Goal: Information Seeking & Learning: Compare options

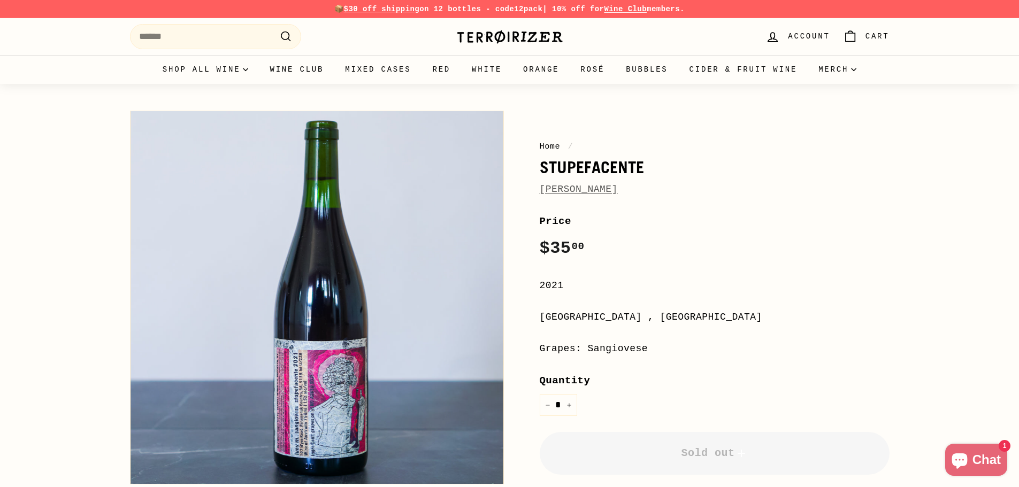
click at [573, 193] on link "Lucy Margaux" at bounding box center [579, 189] width 78 height 11
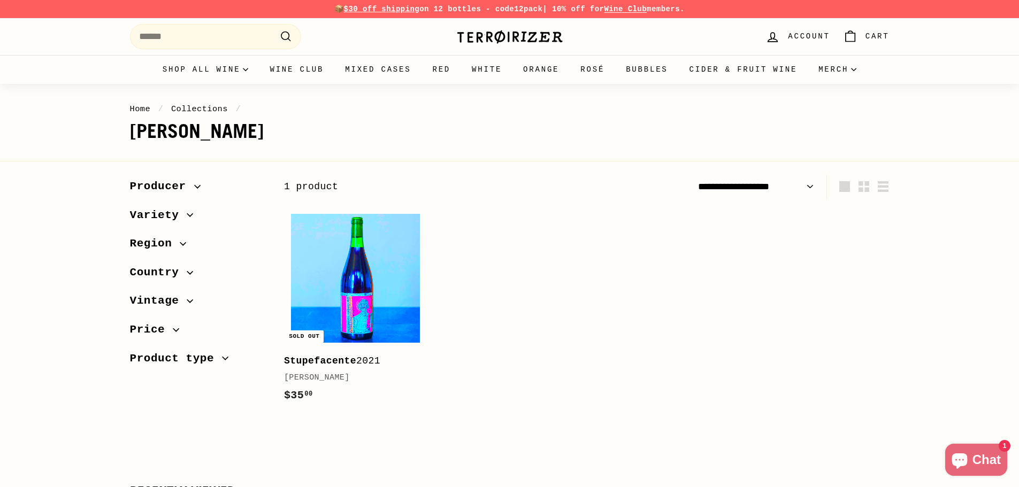
click at [383, 294] on img at bounding box center [355, 278] width 129 height 129
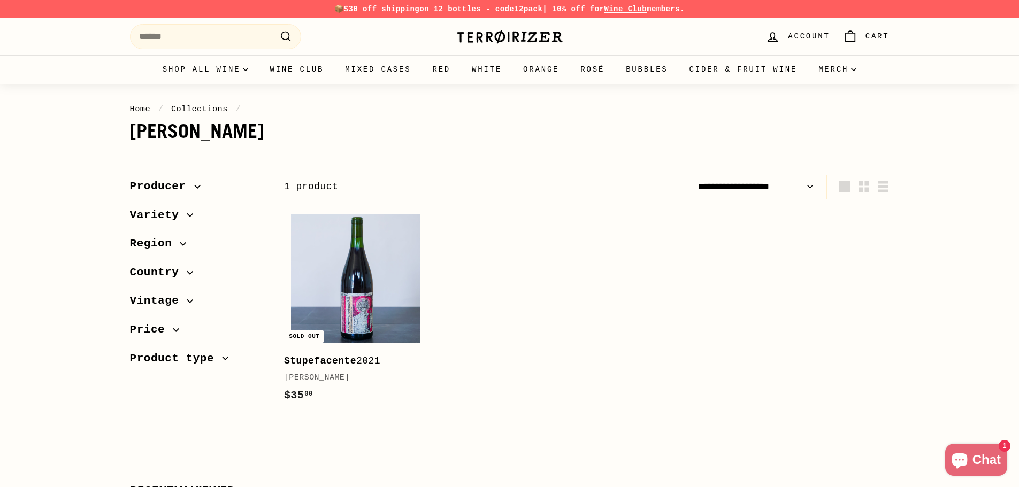
click at [236, 49] on div ". . . Site navigation Search .cls-1{fill:none;stroke:#000;stroke-miterlimit:10;…" at bounding box center [285, 37] width 310 height 32
click at [233, 42] on input "Search" at bounding box center [215, 36] width 171 height 25
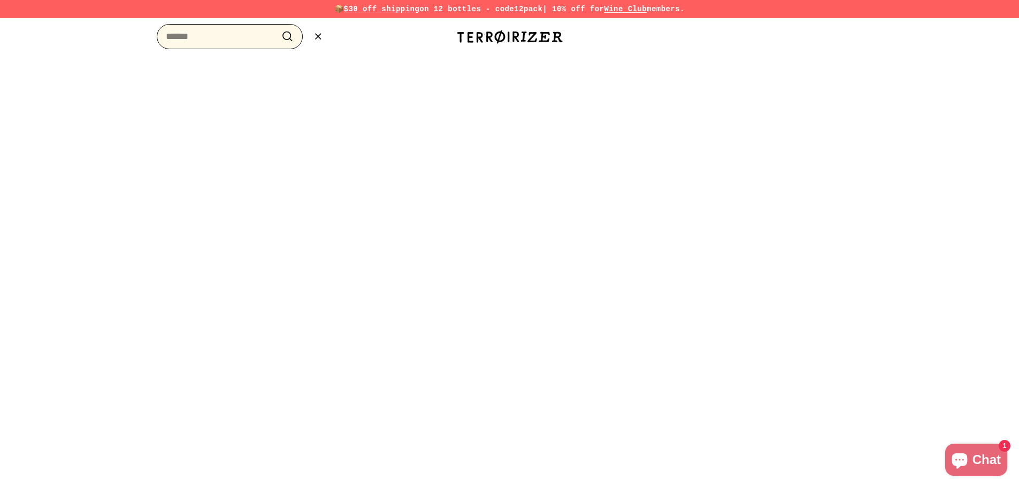
paste input "**********"
type input "**********"
click at [287, 36] on icon ".cls-1{fill:none;stroke:#000;stroke-miterlimit:10;stroke-width:2px}" at bounding box center [287, 36] width 13 height 13
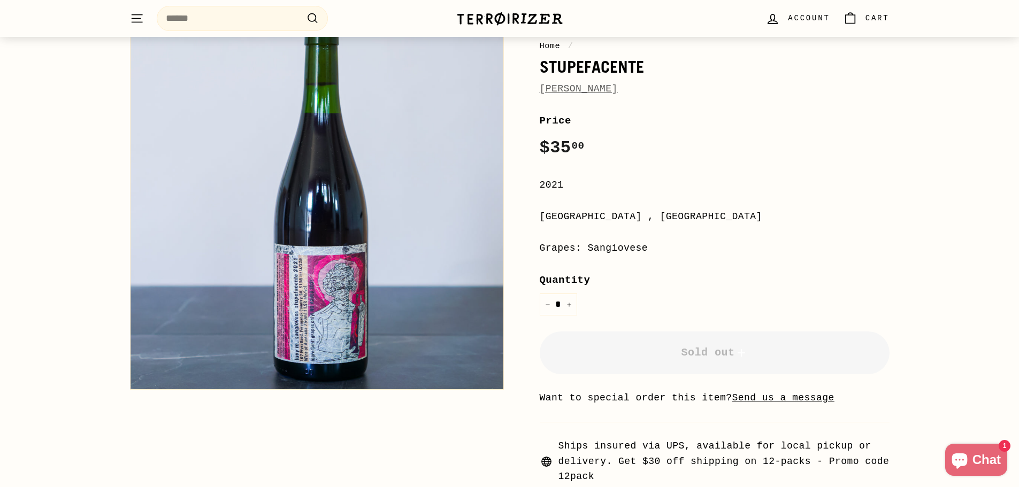
scroll to position [107, 0]
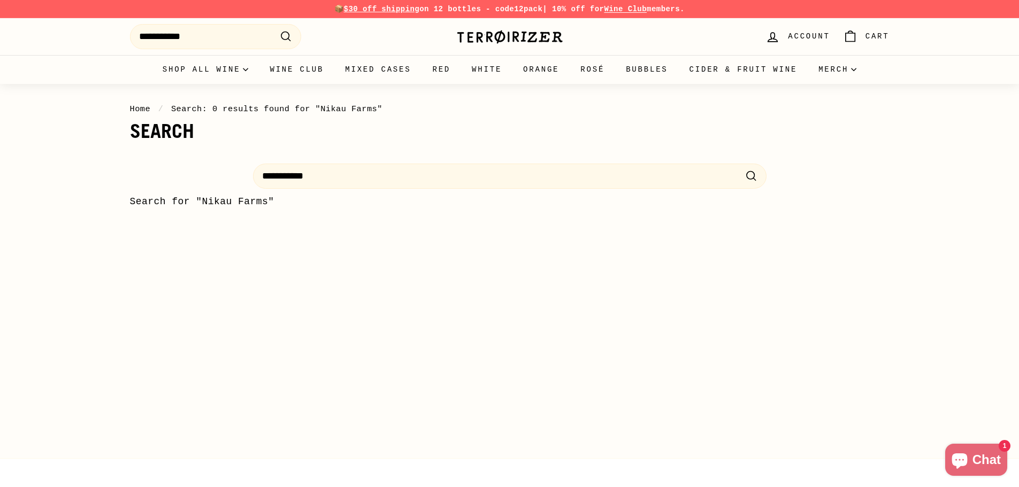
click at [505, 39] on img at bounding box center [509, 36] width 107 height 15
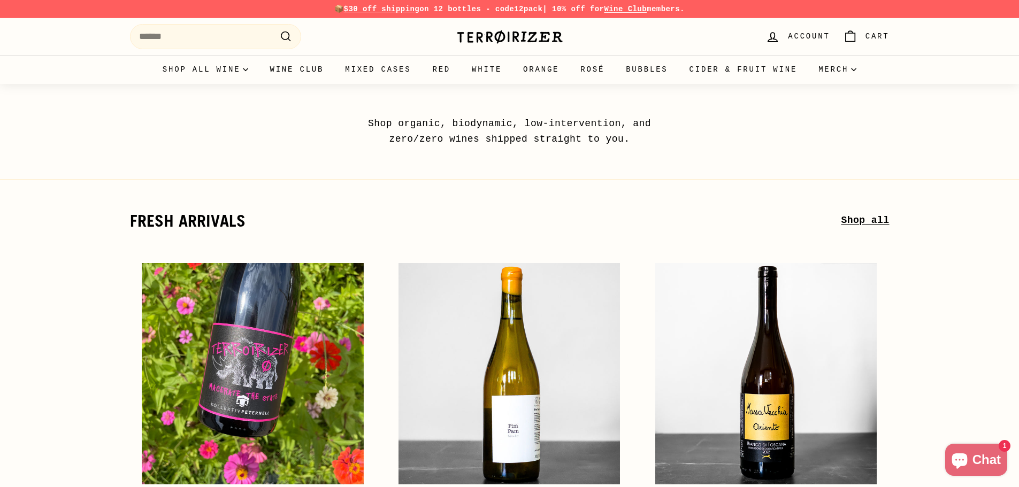
click at [872, 36] on span "Cart" at bounding box center [877, 36] width 24 height 12
click at [727, 72] on div "Your cart is currently empty." at bounding box center [769, 74] width 241 height 37
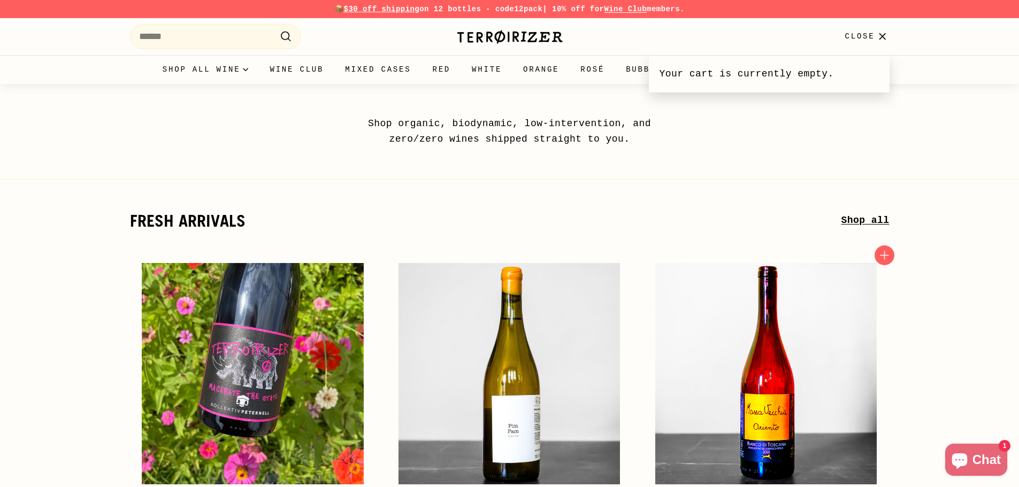
click at [799, 295] on img at bounding box center [765, 373] width 221 height 221
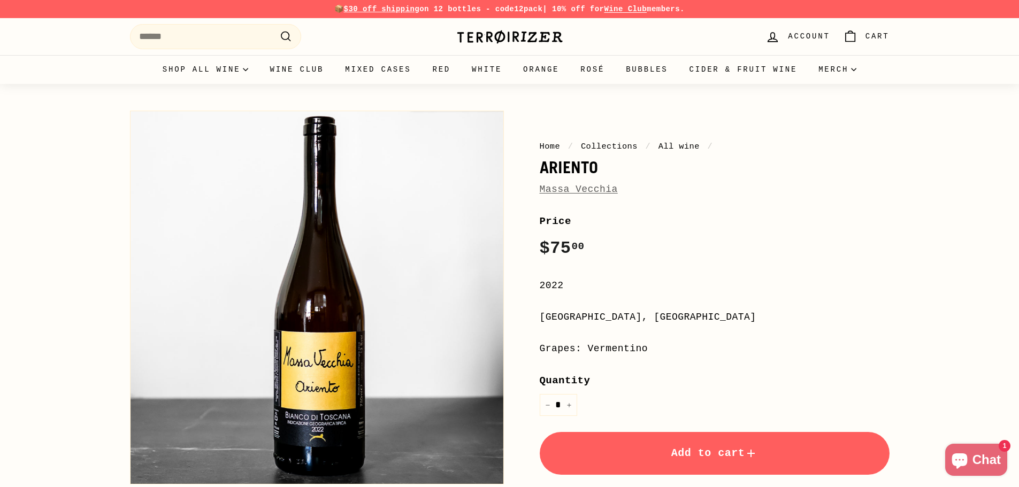
click at [597, 190] on link "Massa Vecchia" at bounding box center [579, 189] width 78 height 11
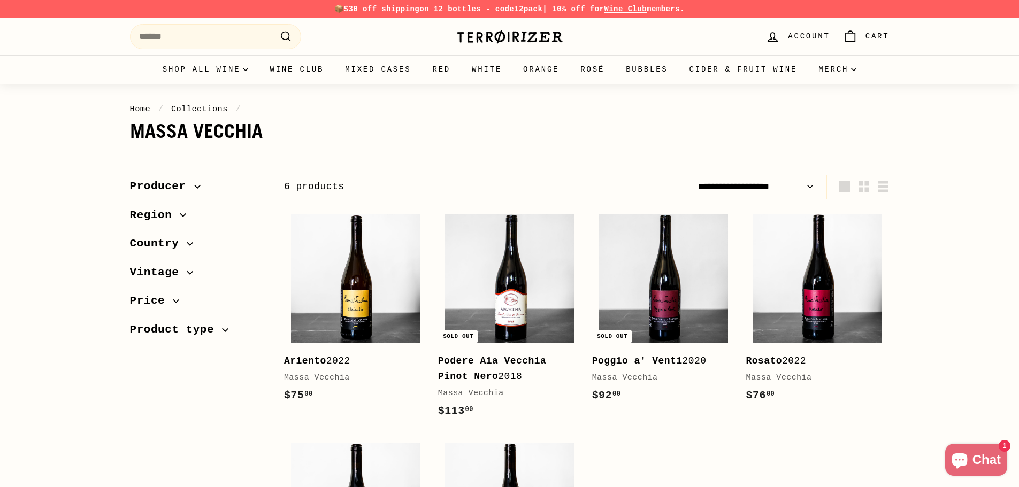
drag, startPoint x: 168, startPoint y: 291, endPoint x: 175, endPoint y: 295, distance: 7.7
click at [168, 291] on button "Price" at bounding box center [198, 303] width 137 height 29
drag, startPoint x: 259, startPoint y: 337, endPoint x: 177, endPoint y: 339, distance: 81.9
click at [177, 339] on div at bounding box center [179, 339] width 7 height 7
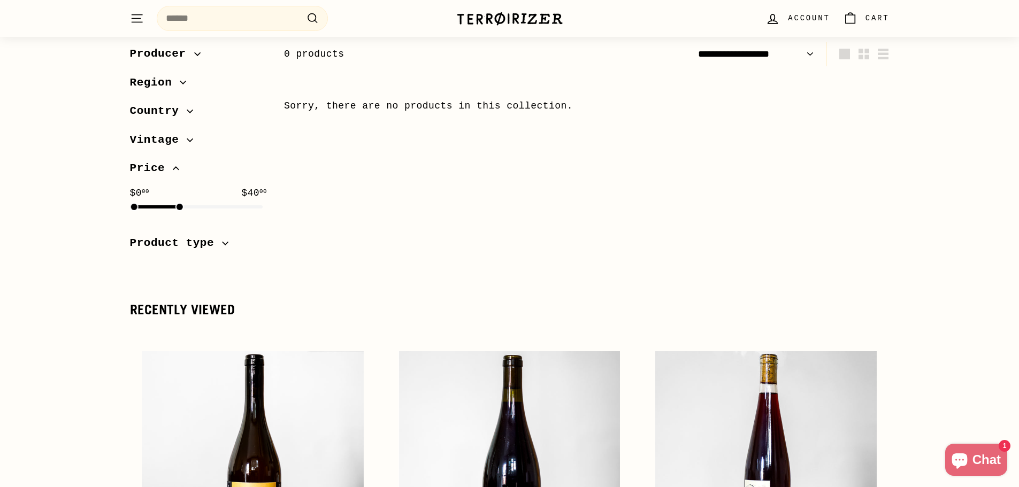
click at [159, 112] on span "Country" at bounding box center [158, 111] width 57 height 18
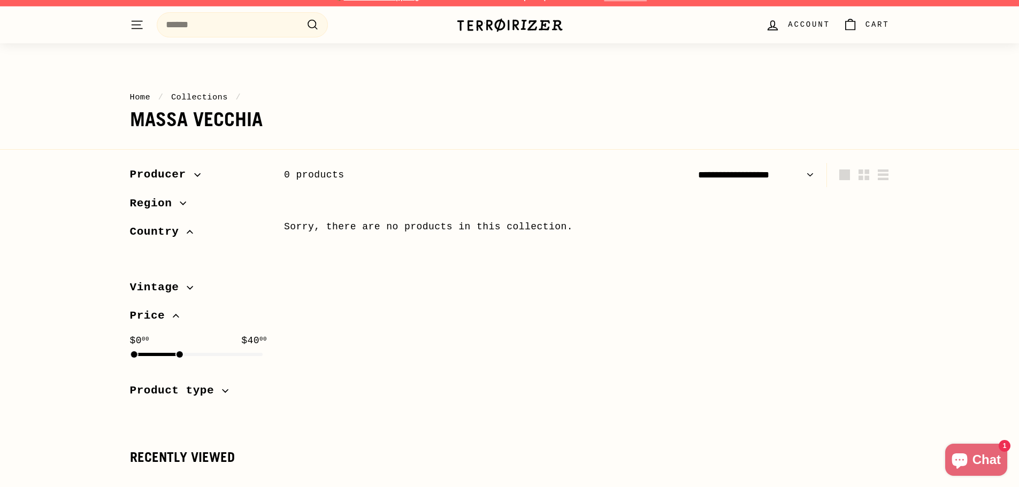
scroll to position [0, 0]
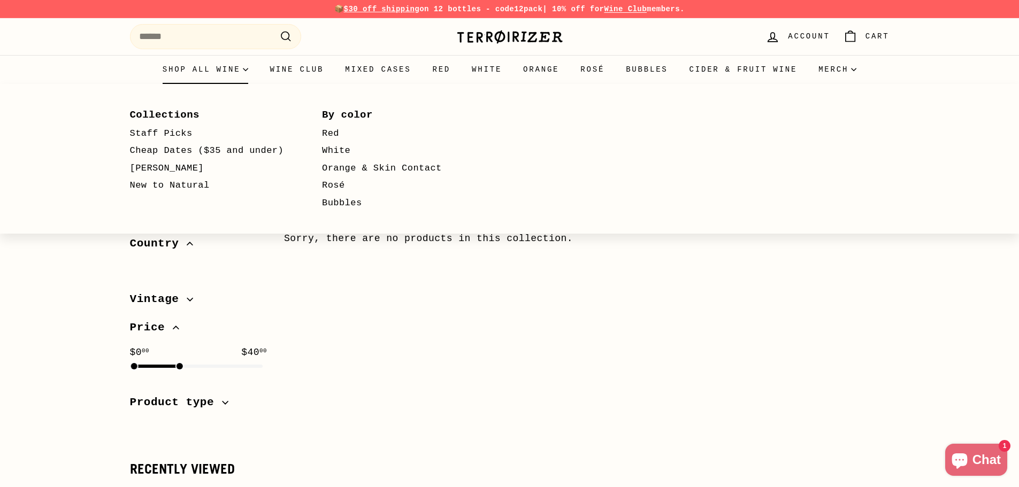
click at [213, 68] on summary "Shop all wine" at bounding box center [205, 69] width 107 height 29
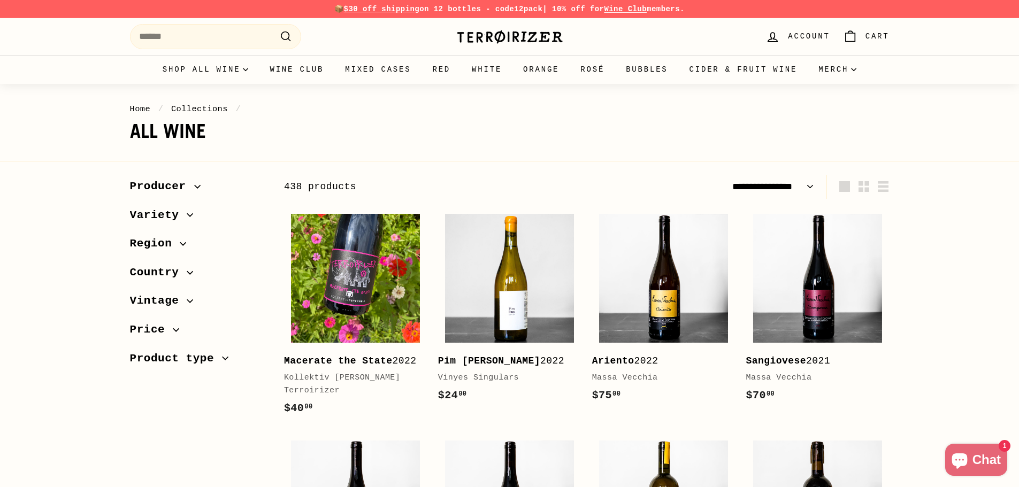
select select "**********"
click at [157, 271] on span "Country" at bounding box center [158, 273] width 57 height 18
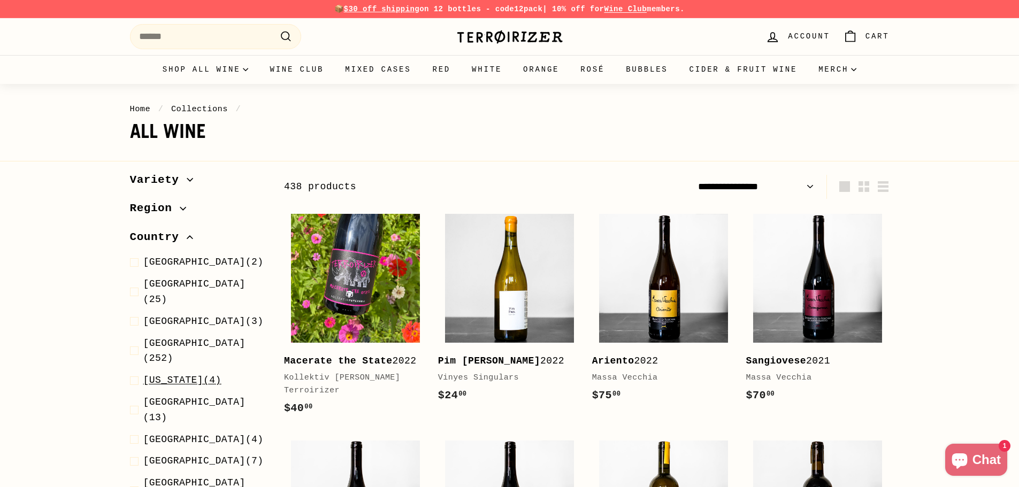
scroll to position [107, 0]
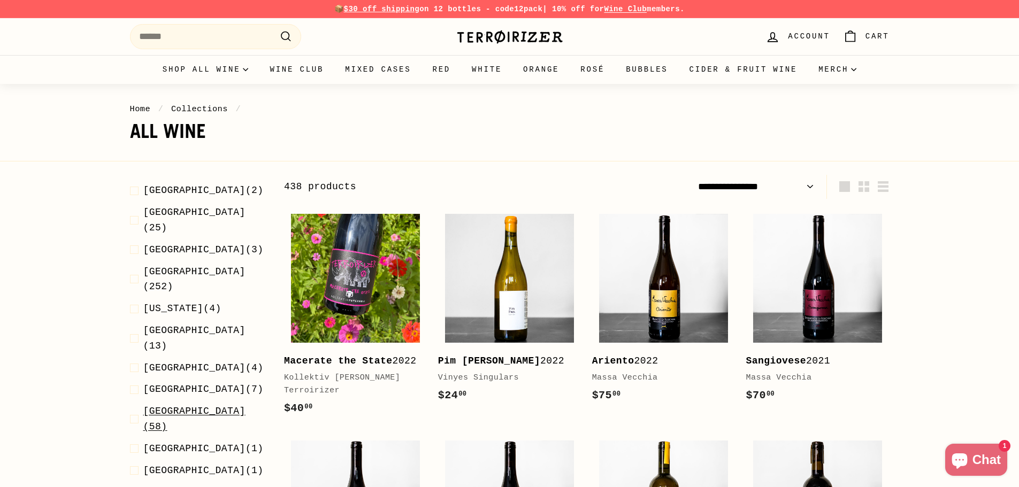
click at [136, 404] on span at bounding box center [136, 419] width 13 height 31
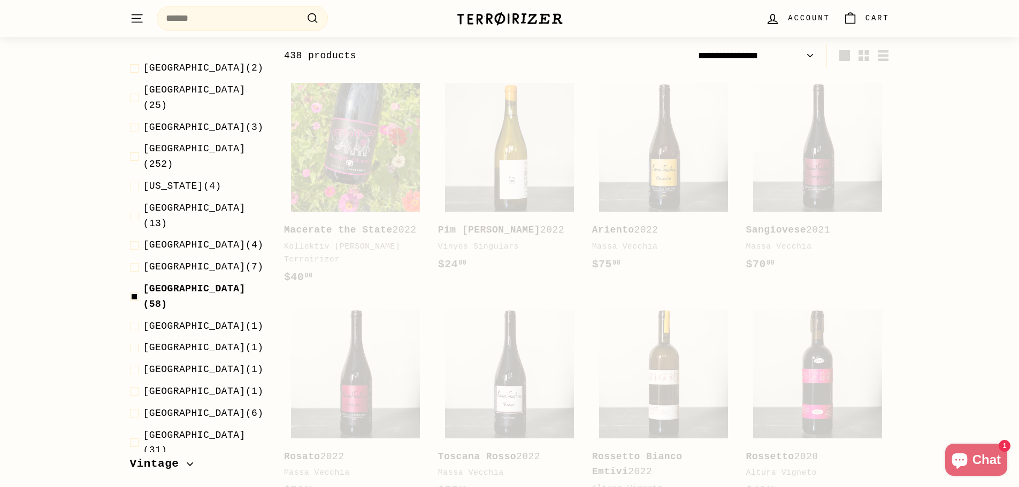
scroll to position [133, 0]
select select "**********"
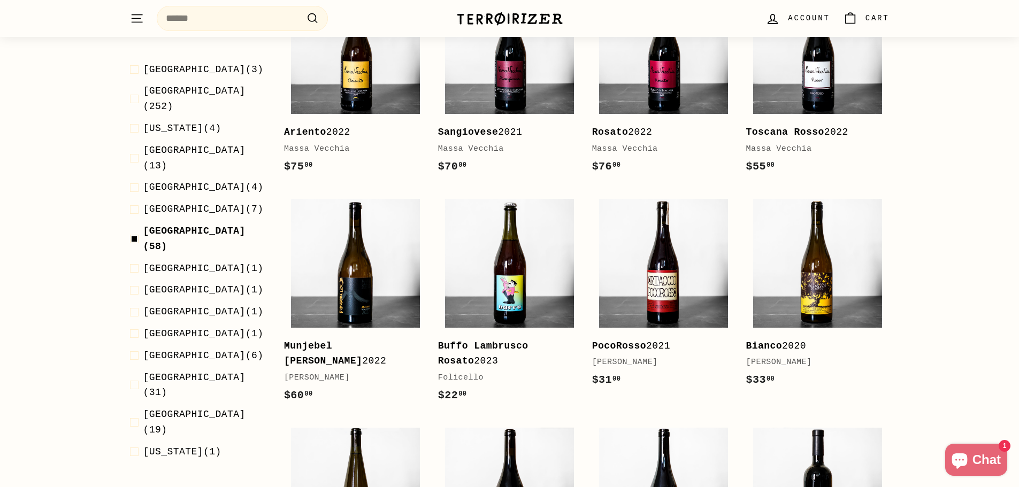
scroll to position [240, 0]
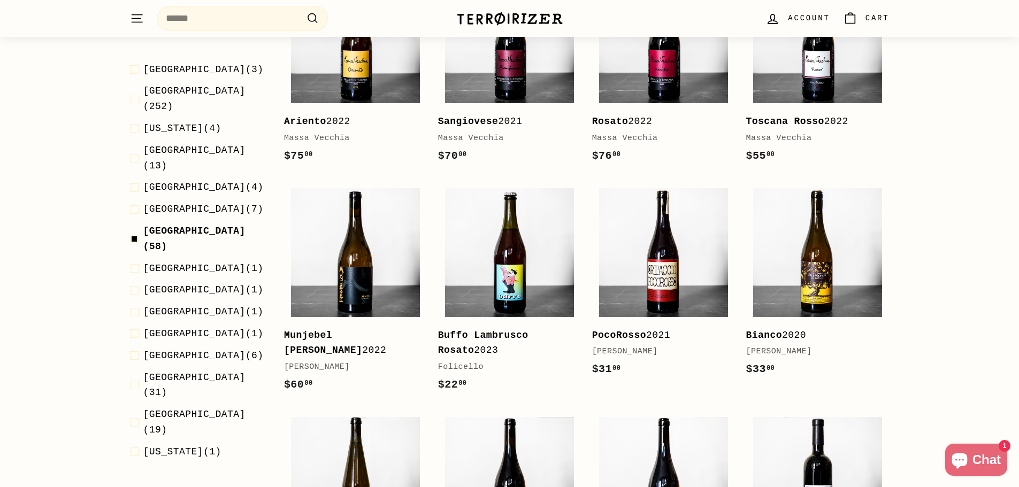
drag, startPoint x: 253, startPoint y: 474, endPoint x: 141, endPoint y: 472, distance: 111.8
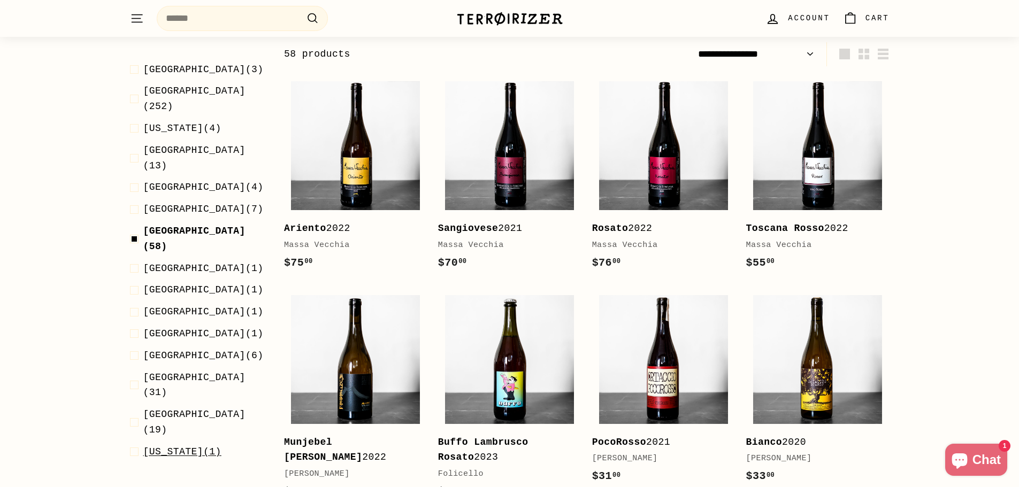
select select "**********"
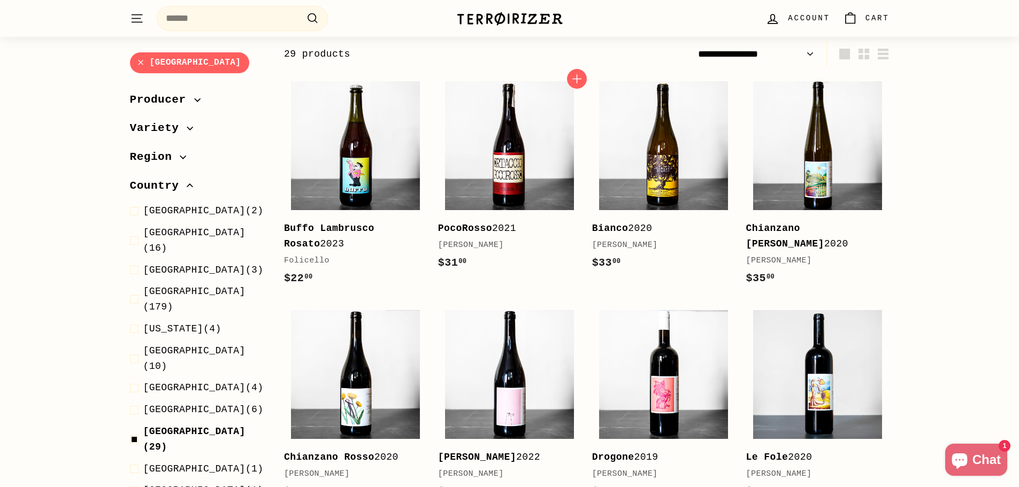
click at [506, 229] on div "PocoRosso 2021" at bounding box center [504, 229] width 133 height 16
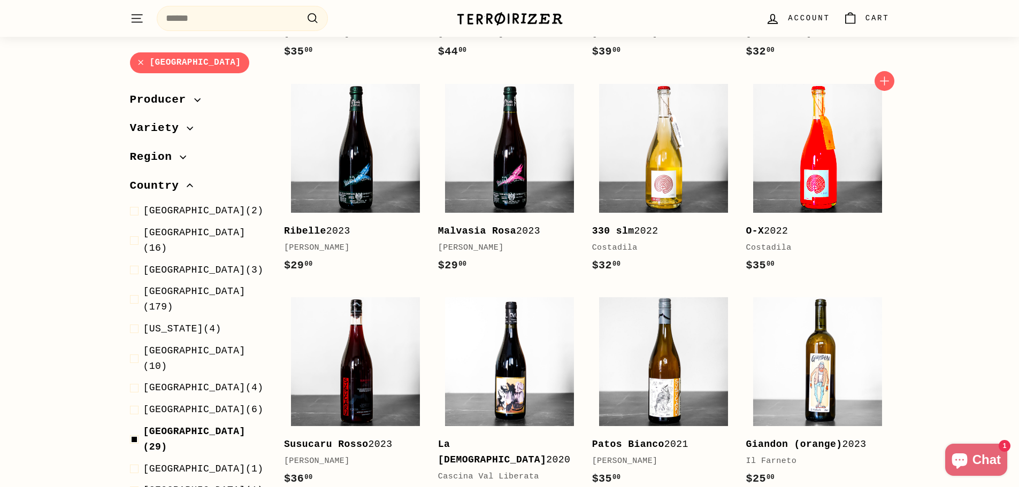
scroll to position [560, 0]
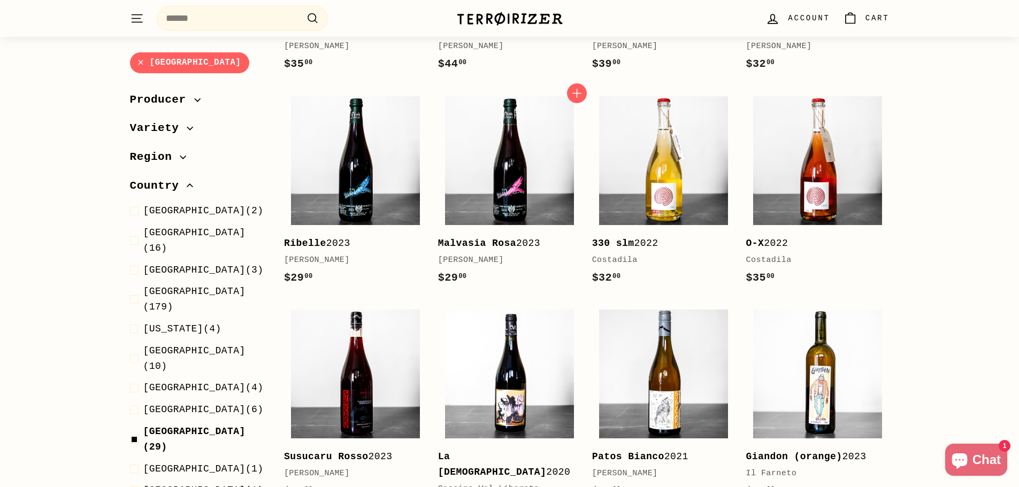
click at [478, 258] on div "[PERSON_NAME]" at bounding box center [504, 260] width 133 height 13
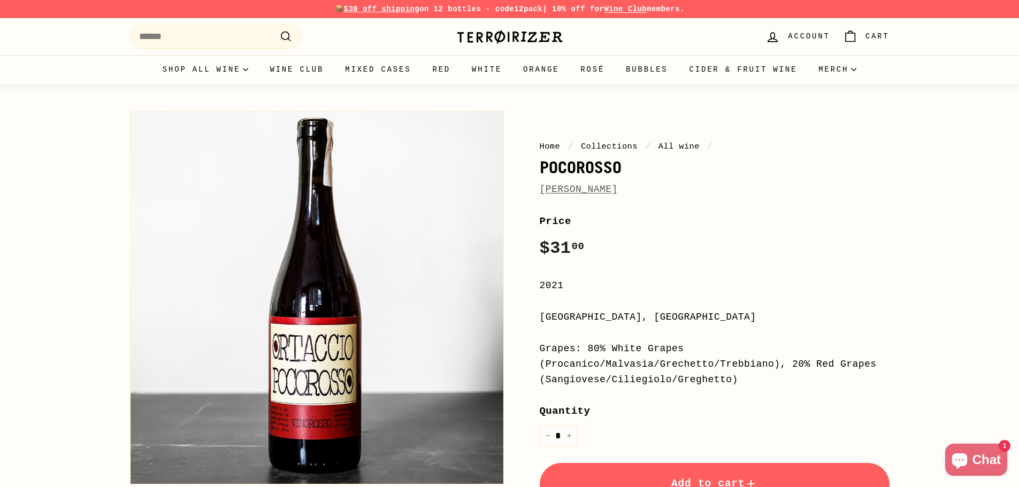
drag, startPoint x: 660, startPoint y: 189, endPoint x: 543, endPoint y: 167, distance: 119.3
click at [543, 167] on div "Home / Collections / All wine / PocoRosso Cantina Ortaccio" at bounding box center [715, 168] width 350 height 57
copy div "PocoRosso Cantina Ortaccio"
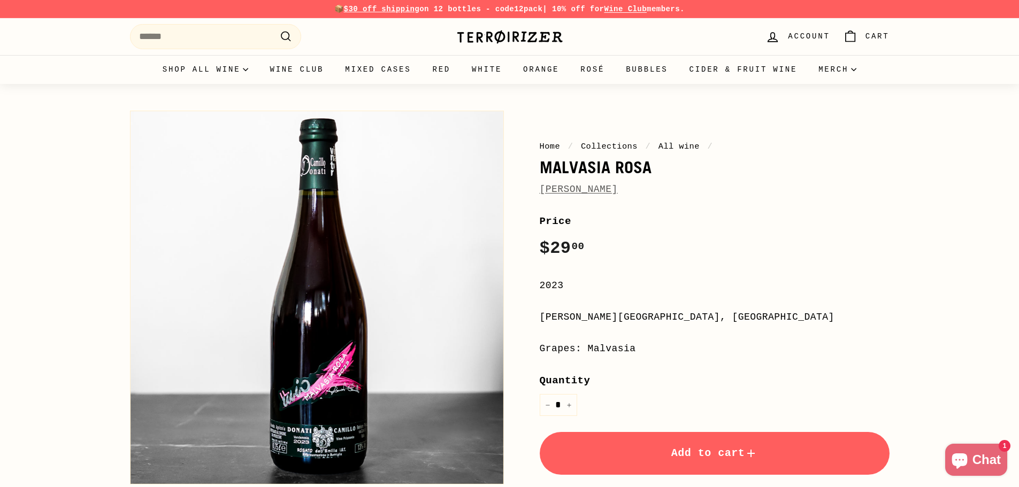
click at [590, 193] on link "[PERSON_NAME]" at bounding box center [579, 189] width 78 height 11
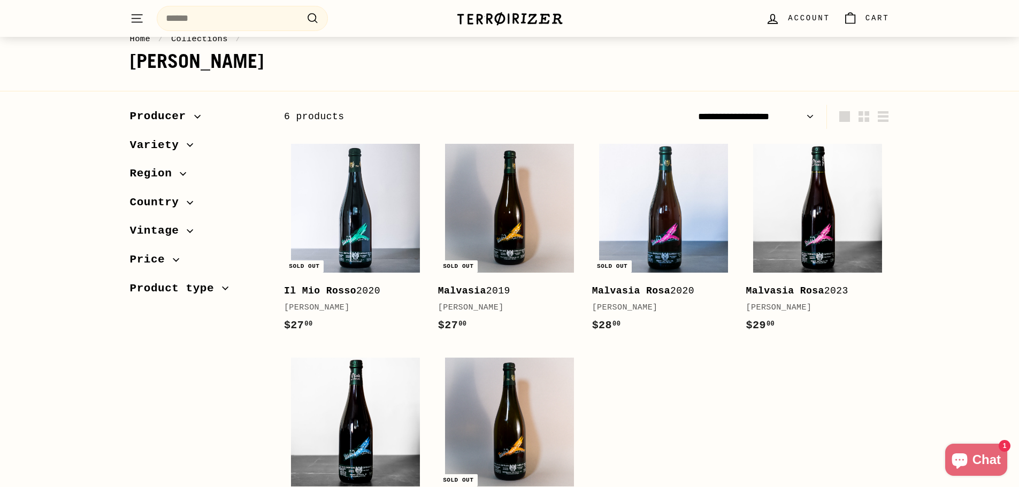
scroll to position [160, 0]
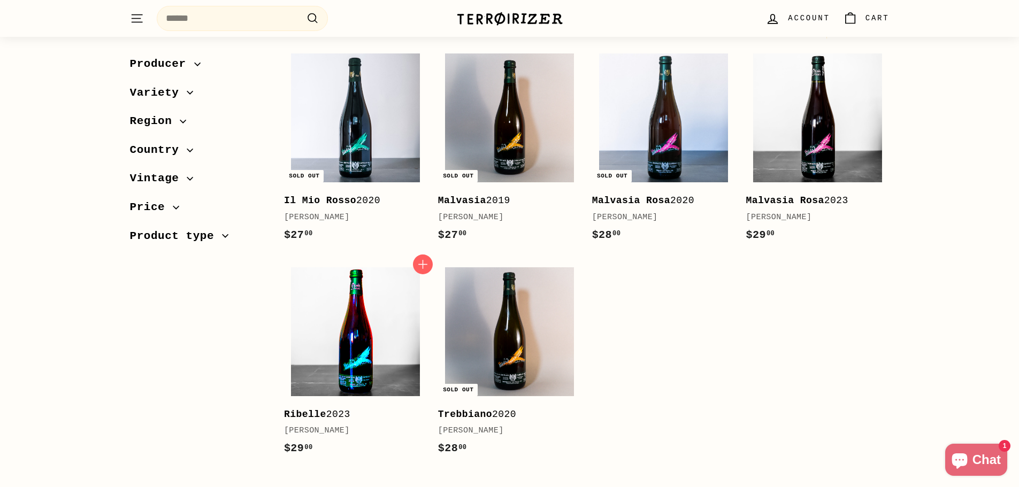
click at [340, 296] on img at bounding box center [355, 331] width 129 height 129
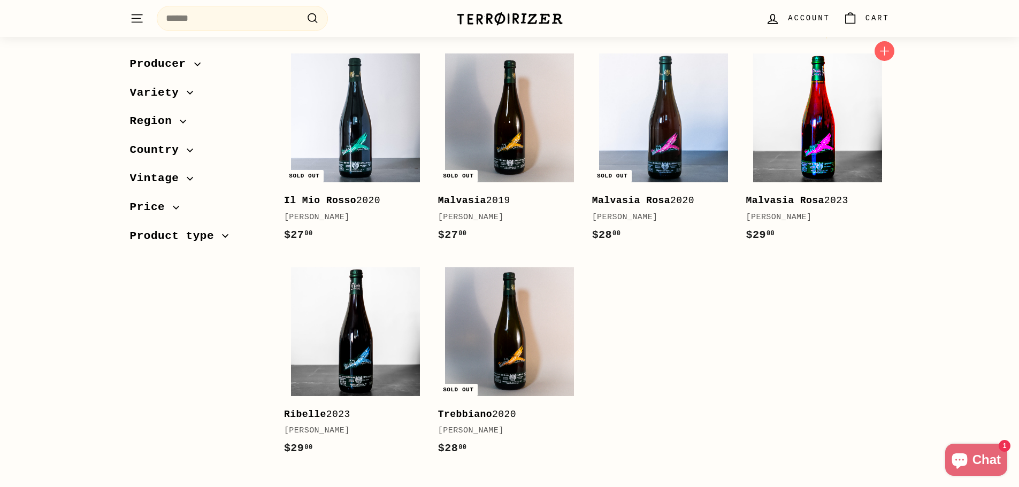
click at [819, 136] on img at bounding box center [817, 117] width 129 height 129
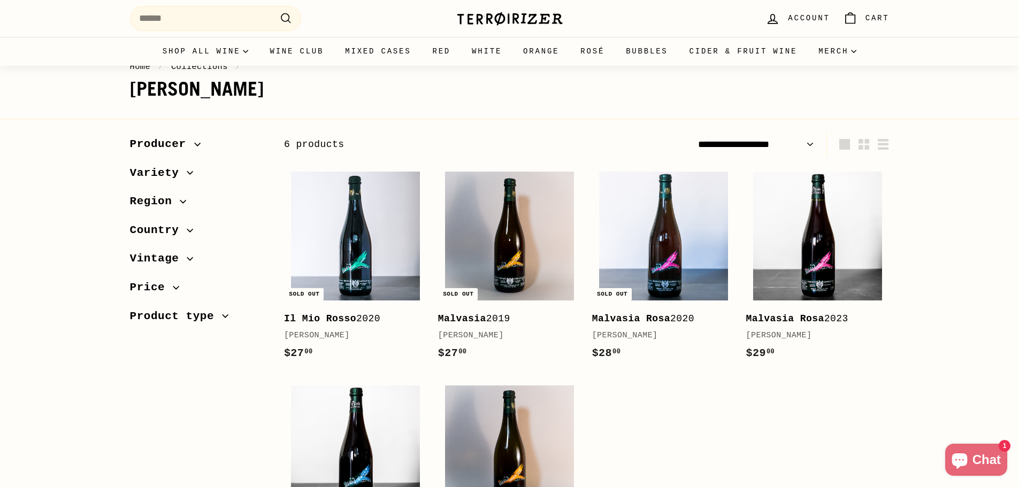
scroll to position [0, 0]
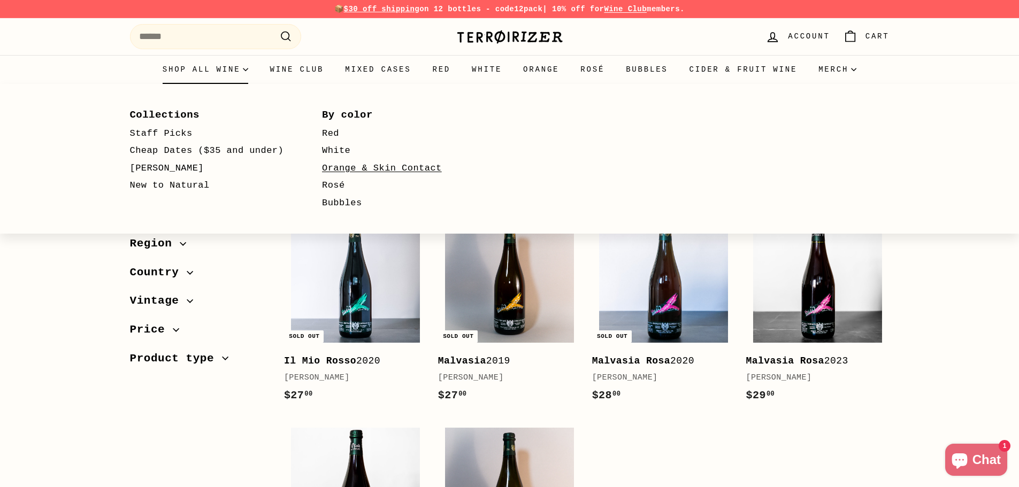
click at [389, 171] on link "Orange & Skin Contact" at bounding box center [403, 169] width 162 height 18
click at [219, 74] on summary "Shop all wine" at bounding box center [205, 69] width 107 height 29
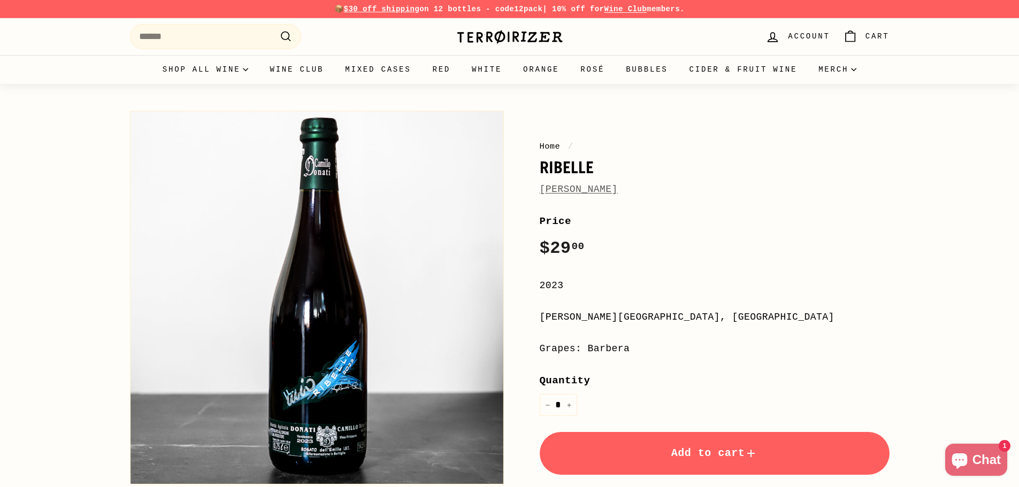
drag, startPoint x: 655, startPoint y: 193, endPoint x: 538, endPoint y: 170, distance: 118.8
click at [538, 170] on div "Home / Ribelle Camillo Donati Price Regular price $29 00 $29.00 / 2023 Emilia-R…" at bounding box center [703, 379] width 374 height 548
copy div "Ribelle Camillo Donati"
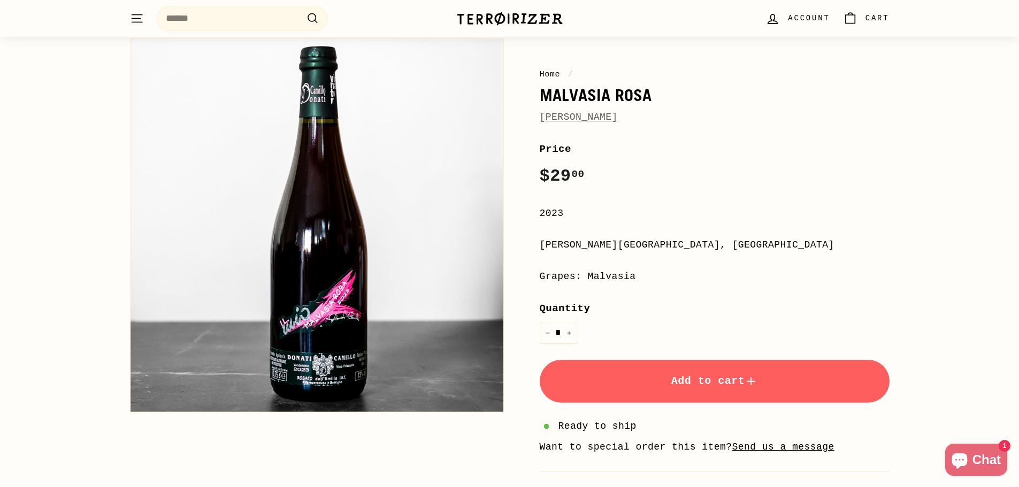
scroll to position [53, 0]
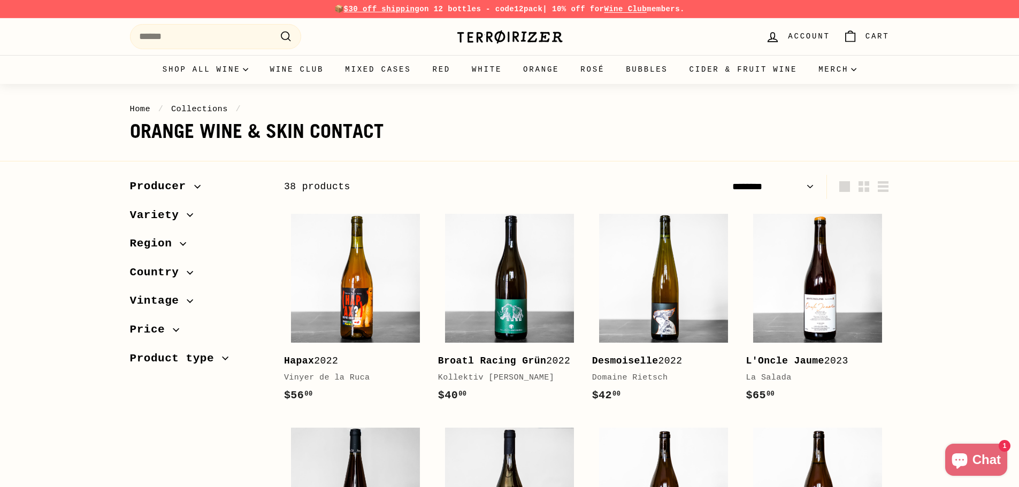
select select "******"
click at [180, 38] on input "Search" at bounding box center [215, 36] width 171 height 25
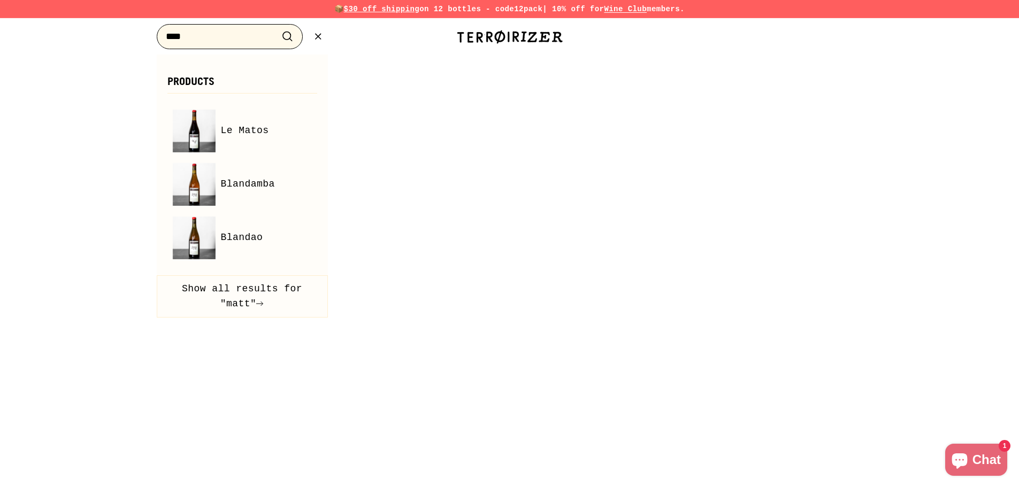
type input "****"
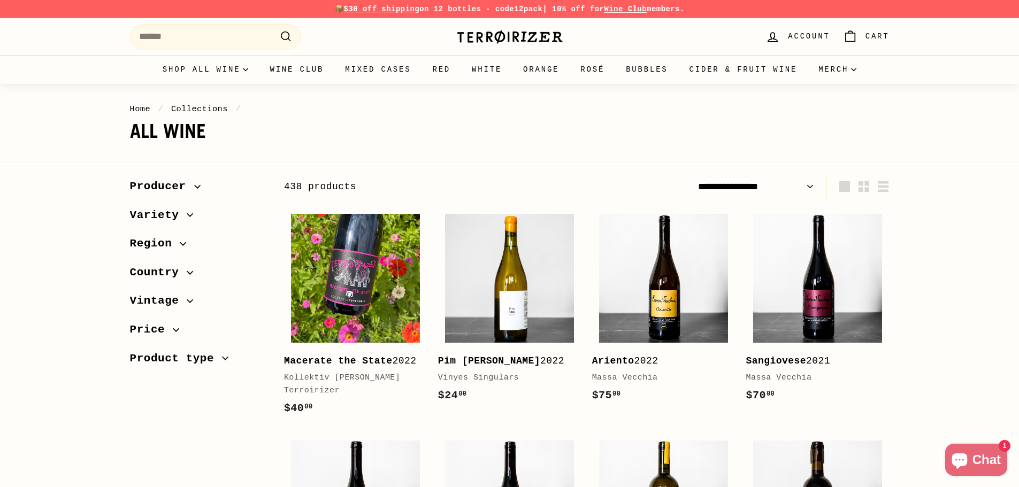
click at [778, 181] on select "**********" at bounding box center [756, 187] width 125 height 24
select select "**********"
click at [694, 175] on select "**********" at bounding box center [756, 187] width 125 height 24
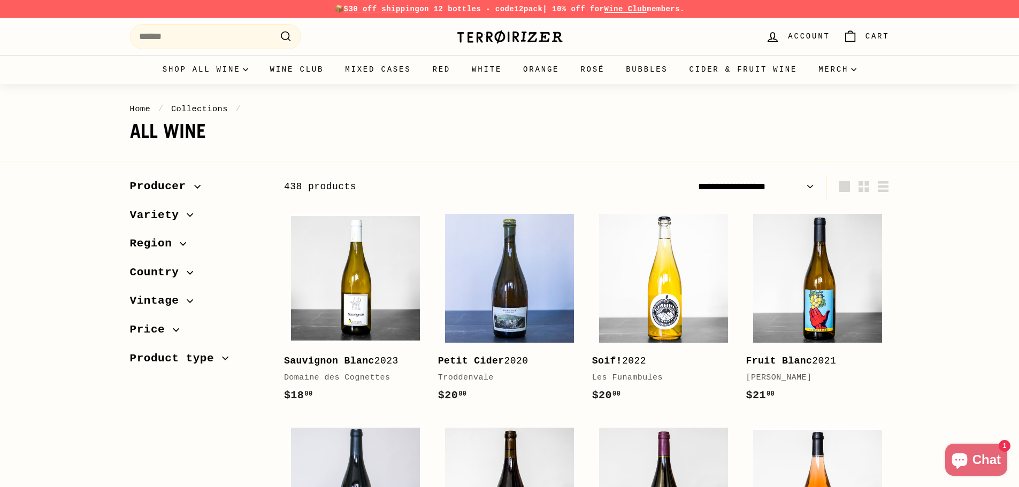
click at [157, 326] on span "Price" at bounding box center [151, 330] width 43 height 18
drag, startPoint x: 254, startPoint y: 366, endPoint x: 140, endPoint y: 371, distance: 114.6
click at [140, 371] on div at bounding box center [140, 367] width 7 height 7
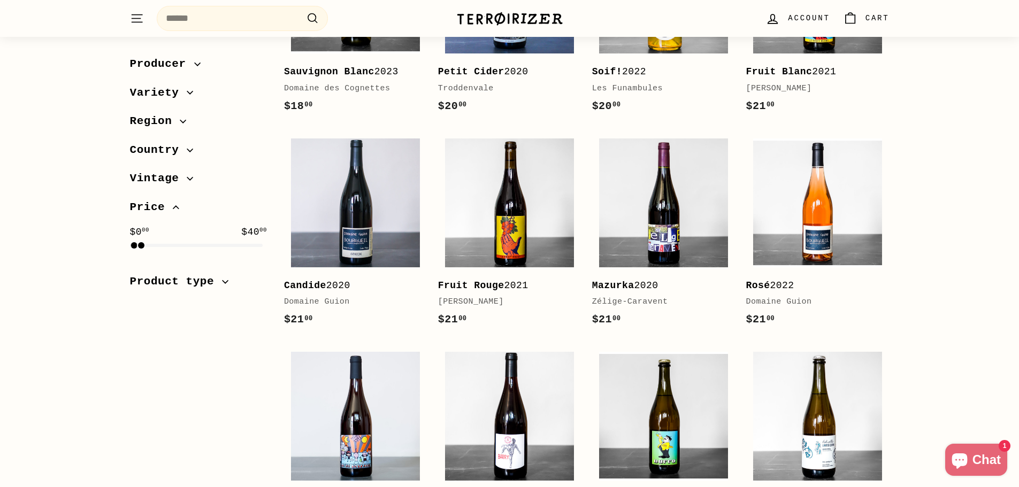
scroll to position [293, 0]
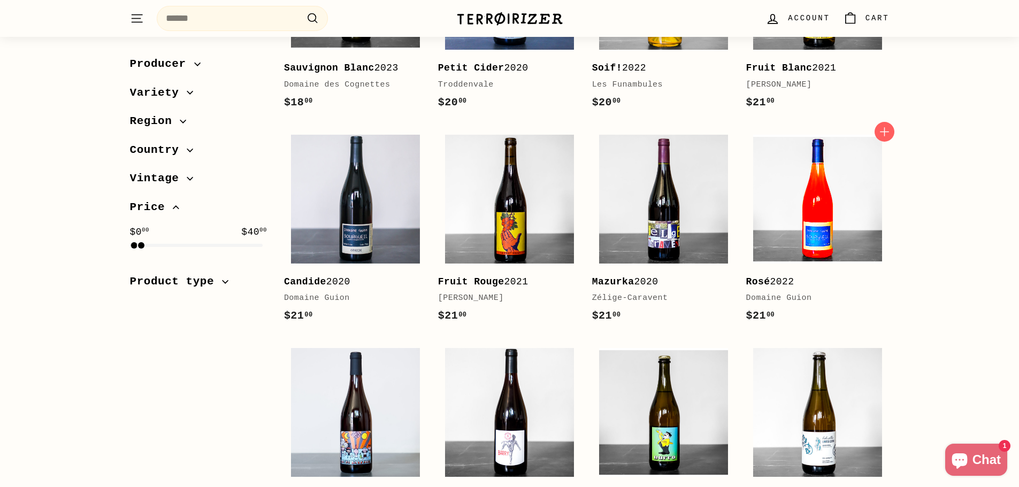
click at [810, 225] on img at bounding box center [817, 199] width 129 height 129
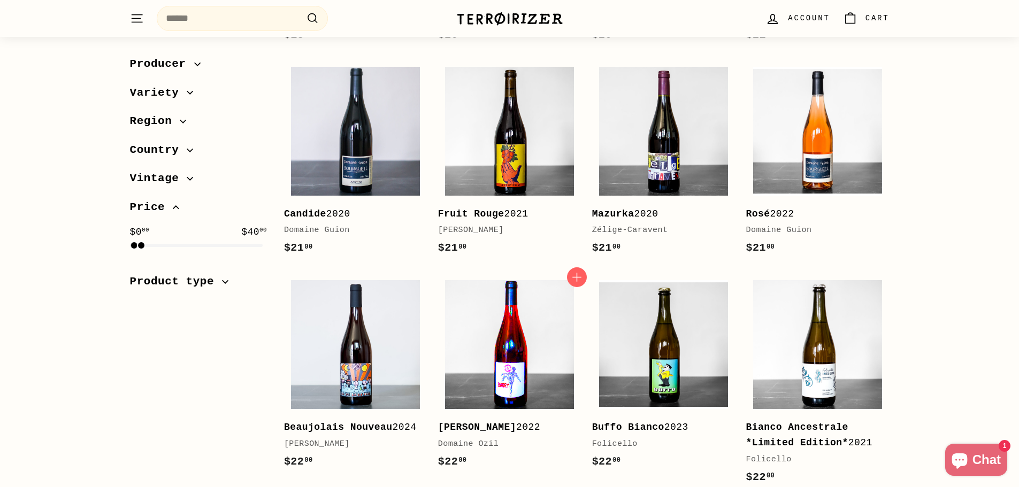
scroll to position [507, 0]
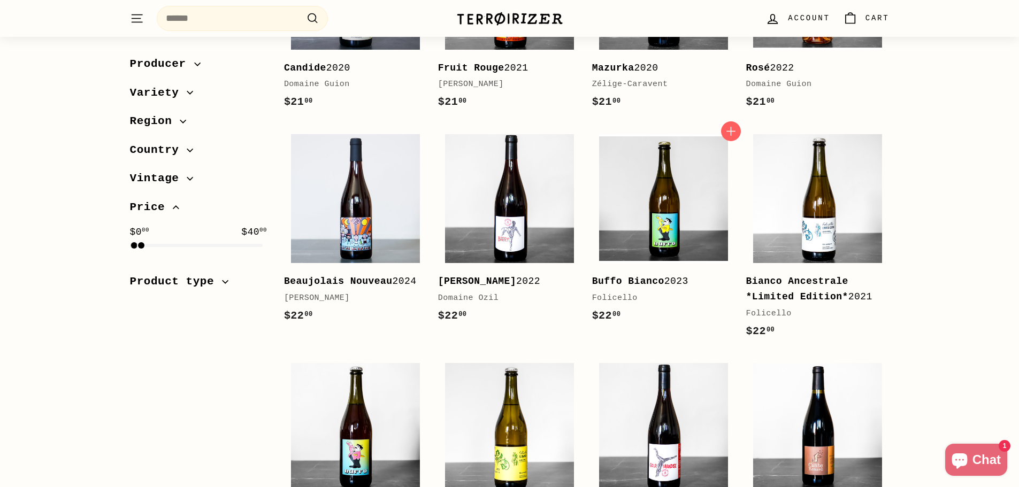
click at [657, 283] on b "Buffo Bianco" at bounding box center [628, 281] width 72 height 11
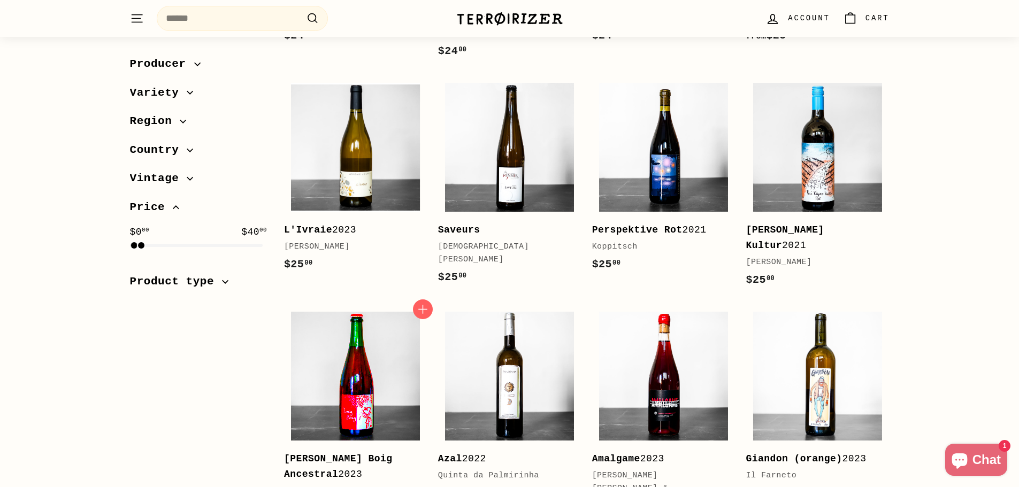
scroll to position [1256, 0]
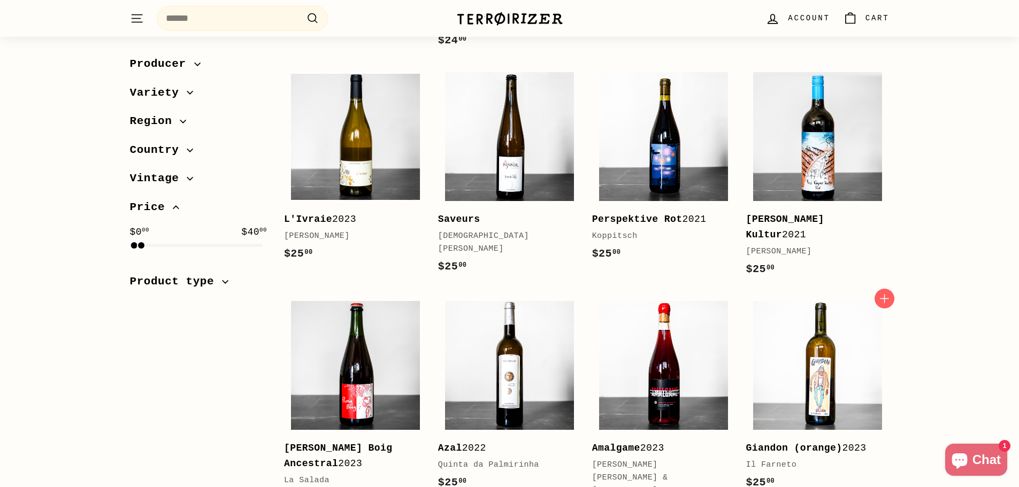
click at [825, 443] on b "Giandon (orange)" at bounding box center [794, 448] width 96 height 11
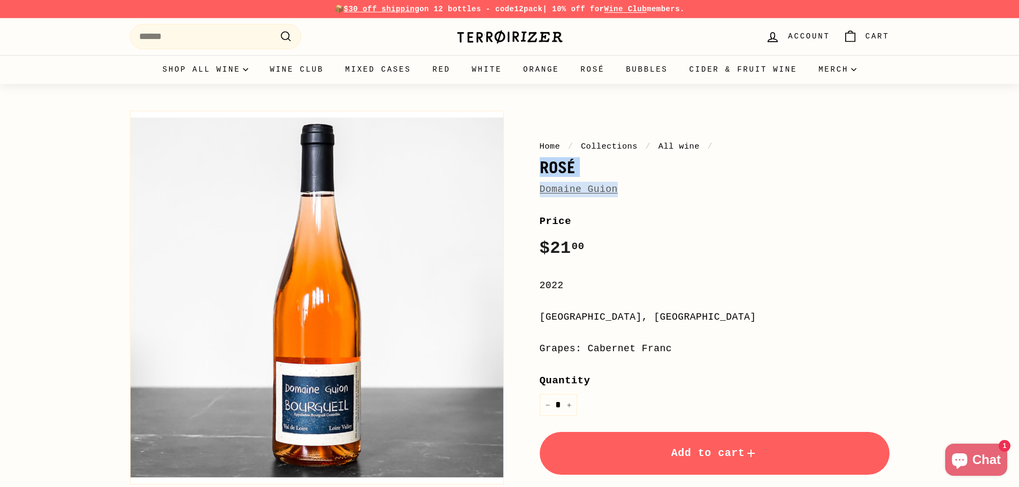
drag, startPoint x: 642, startPoint y: 194, endPoint x: 540, endPoint y: 175, distance: 103.2
click at [540, 175] on div "Home / Collections / All wine / Rosé Domaine Guion" at bounding box center [715, 168] width 350 height 57
copy div "Rosé Domaine Guion"
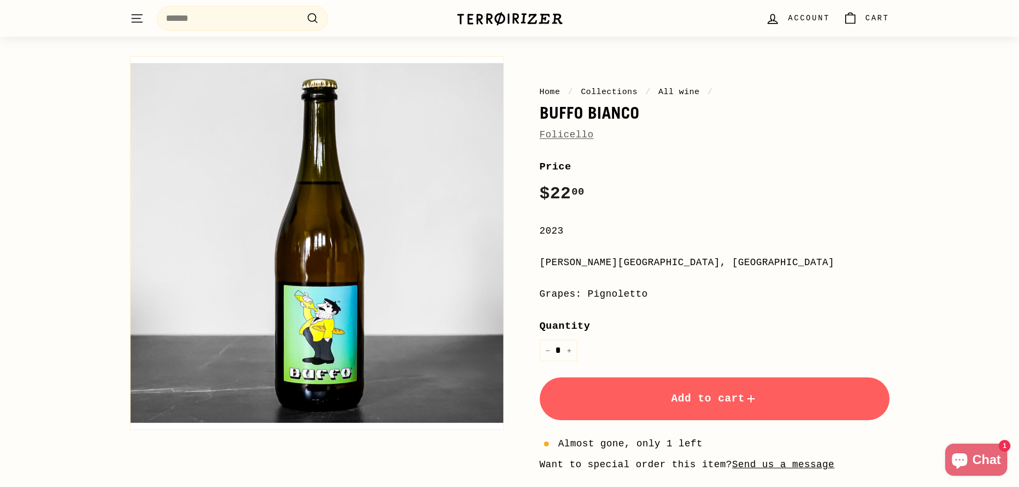
scroll to position [53, 0]
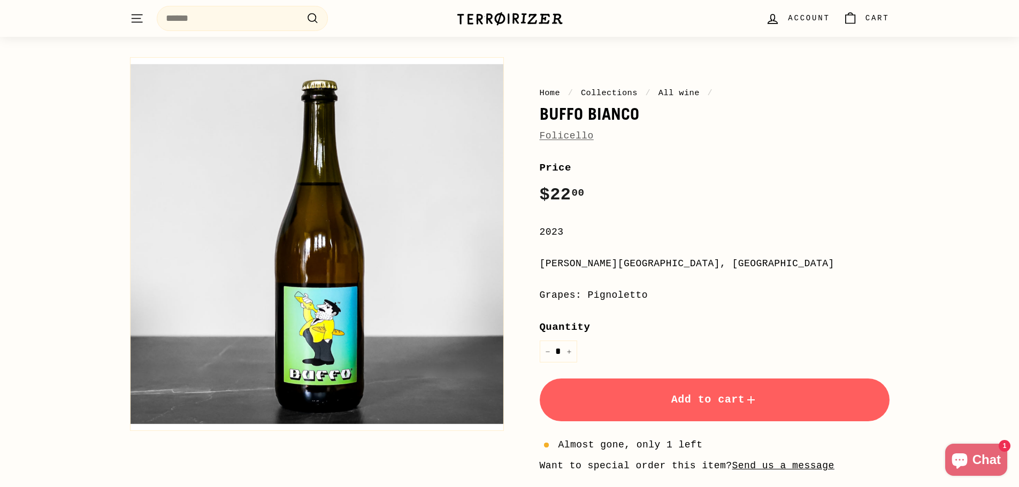
click at [562, 134] on link "Folicello" at bounding box center [567, 135] width 54 height 11
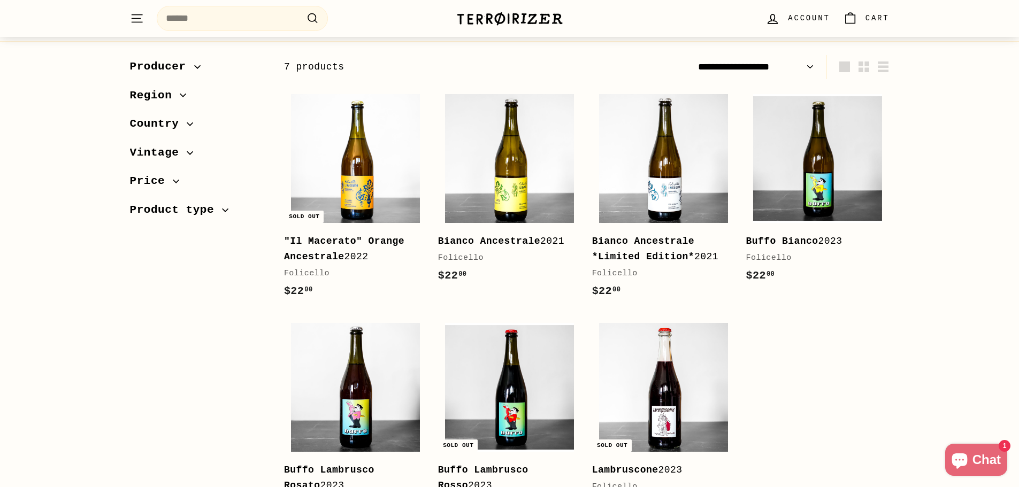
scroll to position [160, 0]
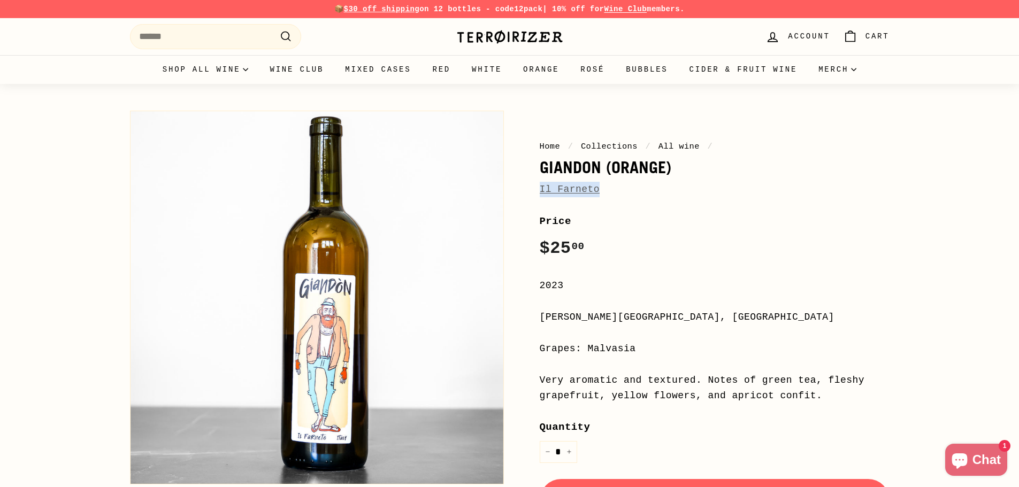
drag, startPoint x: 639, startPoint y: 189, endPoint x: 533, endPoint y: 186, distance: 106.0
click at [533, 186] on div "Home / Collections / All wine / Giandon (orange) Il Farneto Price Regular price…" at bounding box center [703, 402] width 374 height 594
copy link "Il Farneto"
